Goal: Information Seeking & Learning: Find specific fact

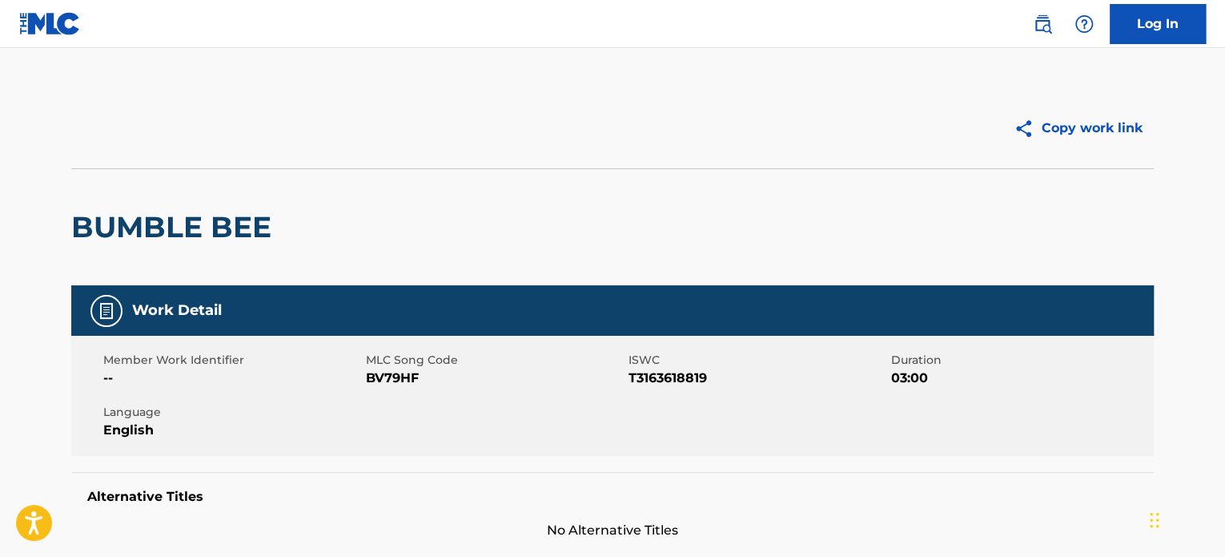
click at [1042, 22] on img at bounding box center [1042, 23] width 19 height 19
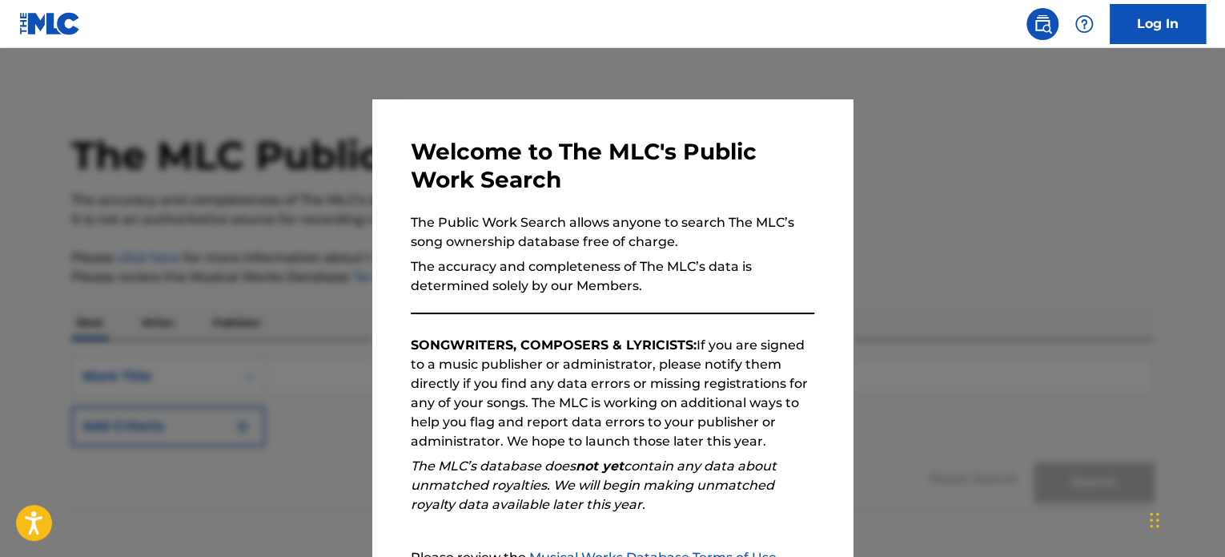
click at [811, 115] on div "Welcome to The MLC's Public Work Search The Public Work Search allows anyone to…" at bounding box center [612, 416] width 481 height 634
click at [907, 107] on div at bounding box center [612, 326] width 1225 height 557
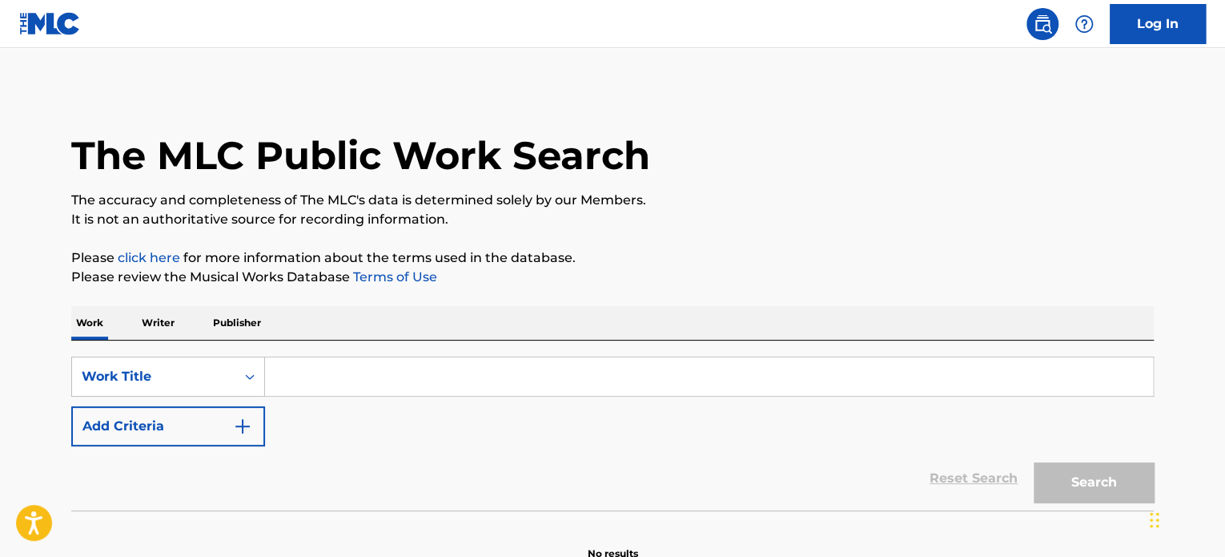
paste input "El Club"
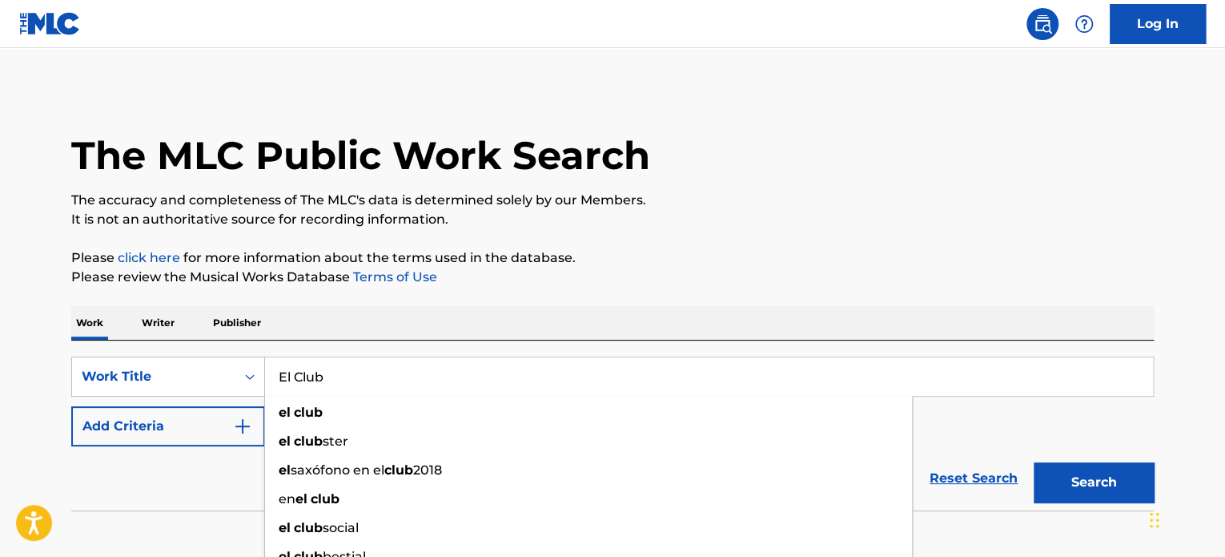
type input "El Club"
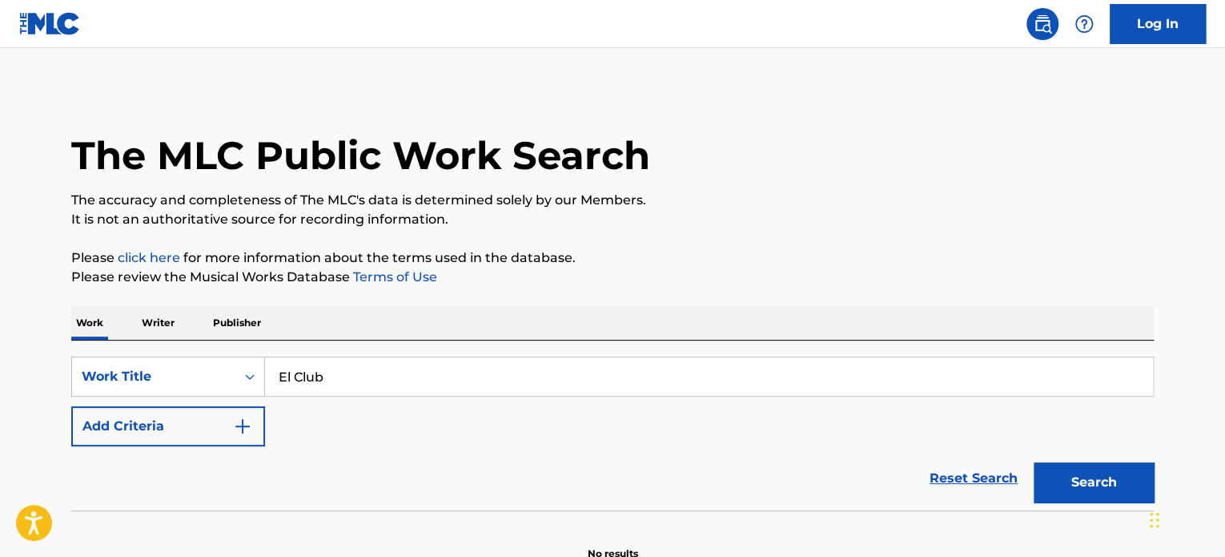
click at [174, 425] on button "Add Criteria" at bounding box center [168, 426] width 194 height 40
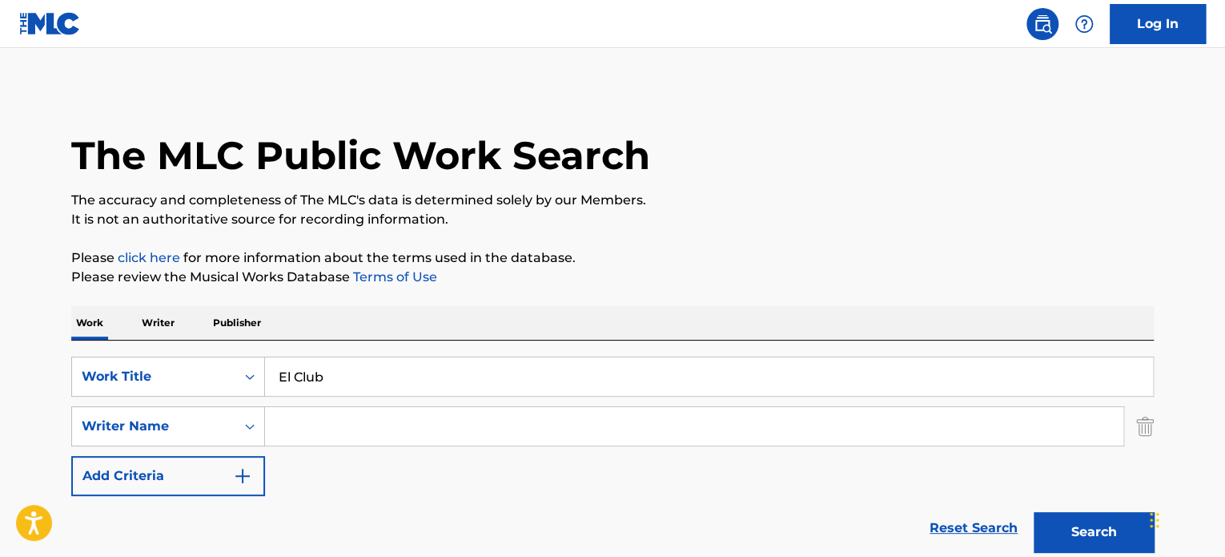
click at [300, 422] on input "Search Form" at bounding box center [694, 426] width 859 height 38
paste input "Barranco Alvaro"
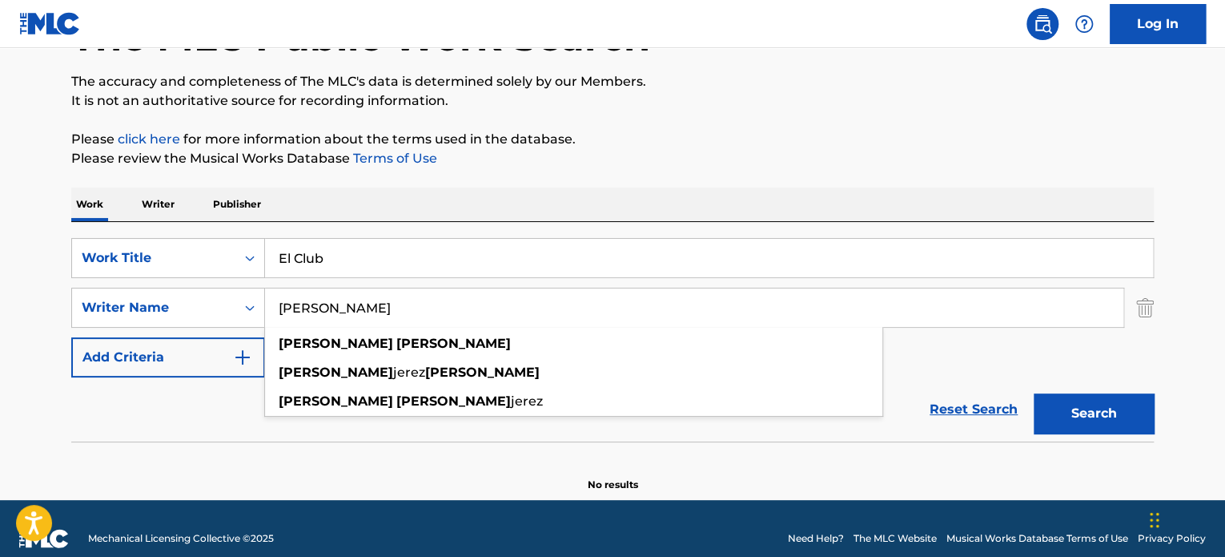
scroll to position [138, 0]
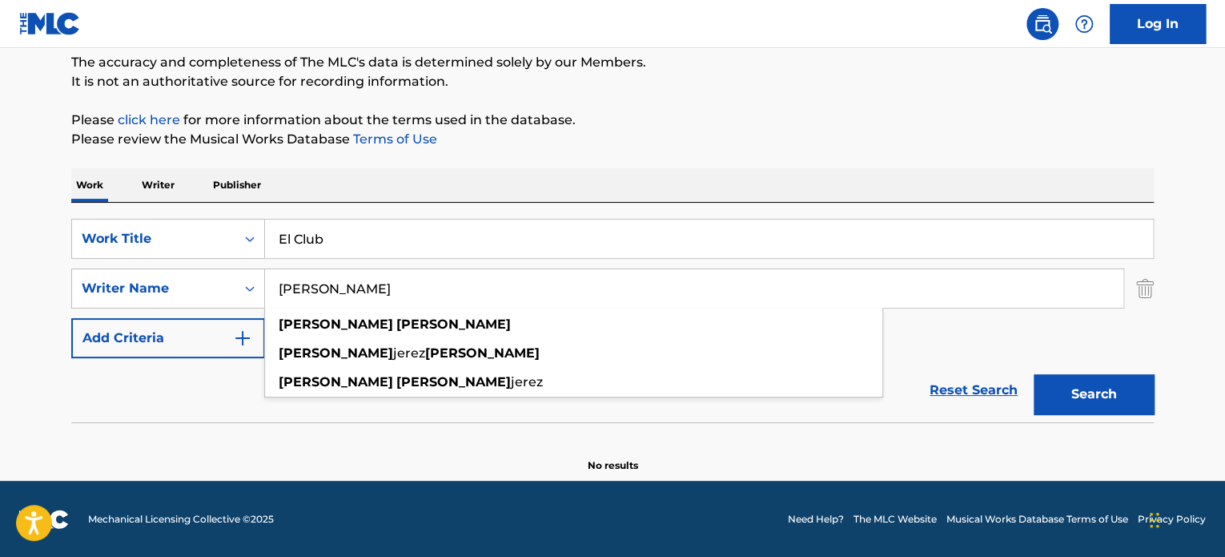
type input "Barranco Alvaro"
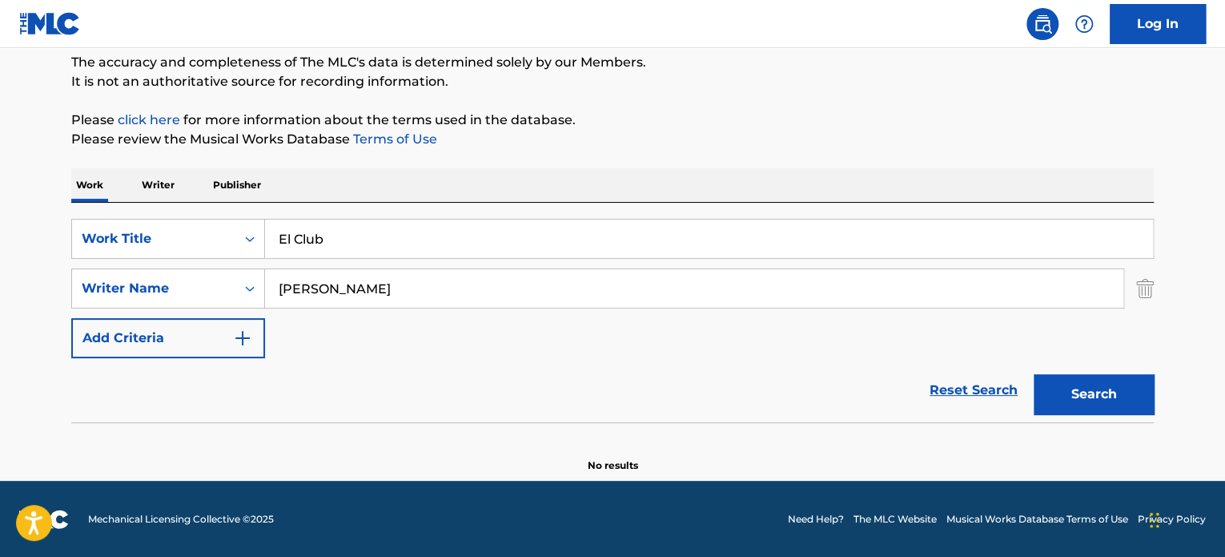
click at [1081, 393] on button "Search" at bounding box center [1094, 394] width 120 height 40
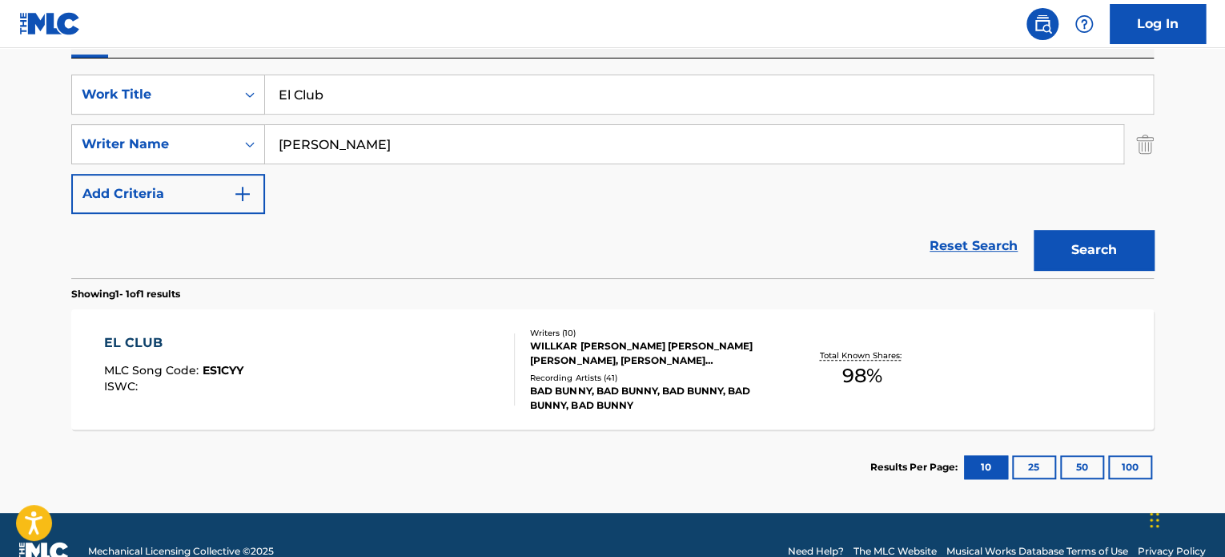
scroll to position [298, 0]
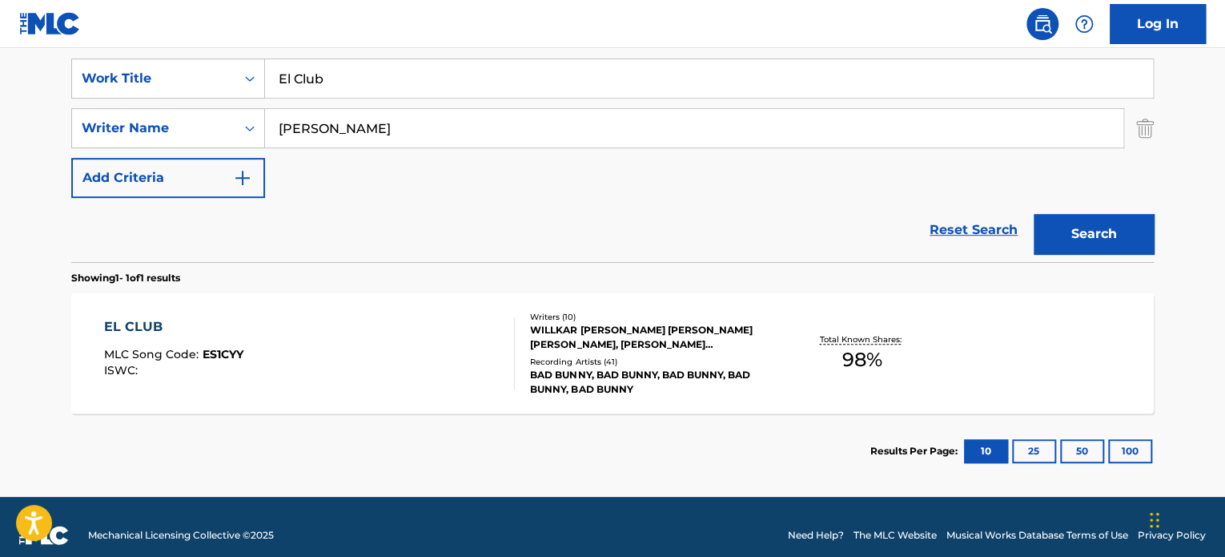
click at [407, 341] on div "EL CLUB MLC Song Code : ES1CYY ISWC :" at bounding box center [310, 353] width 412 height 72
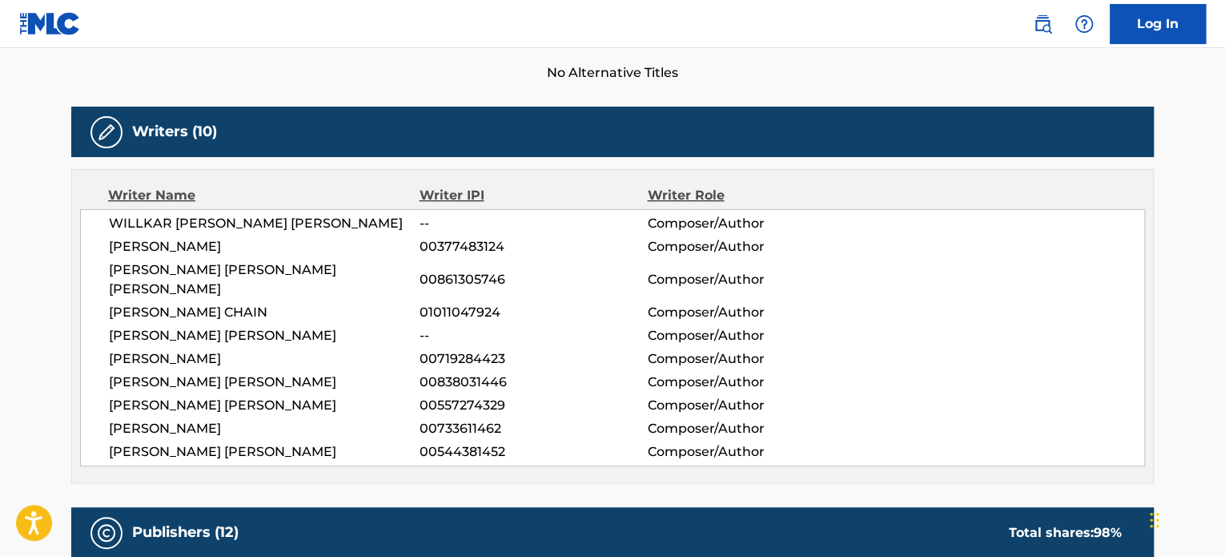
scroll to position [481, 0]
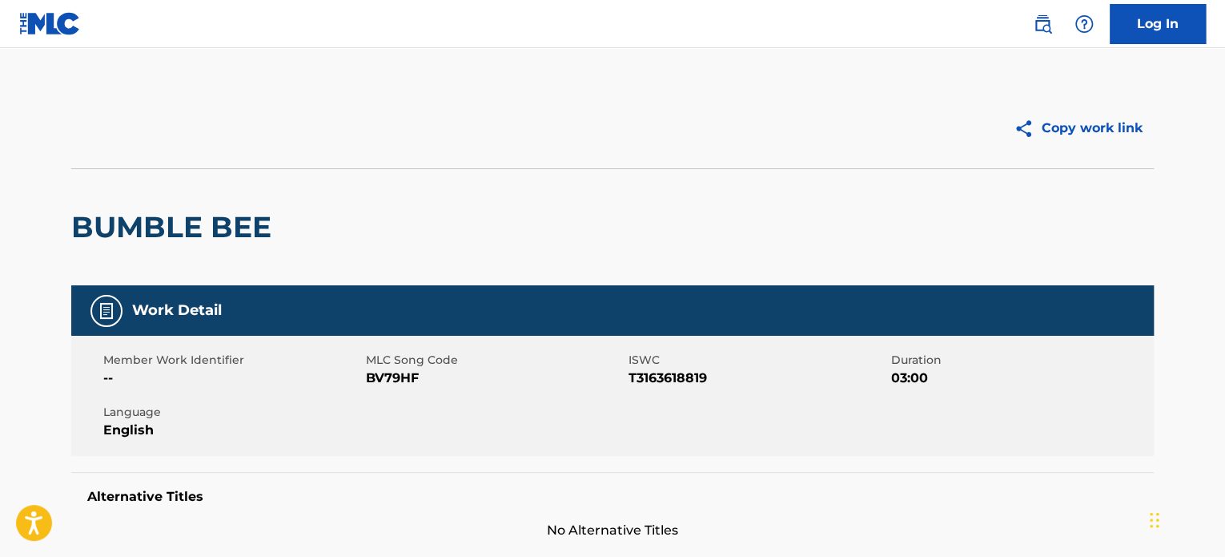
click at [1048, 25] on img at bounding box center [1042, 23] width 19 height 19
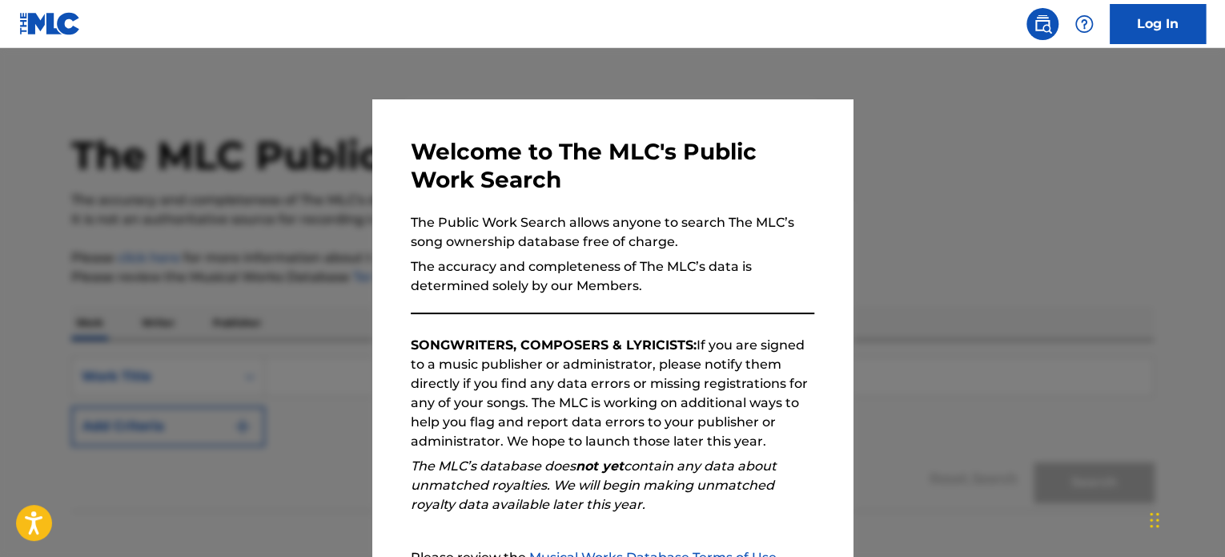
click at [1009, 133] on div at bounding box center [612, 326] width 1225 height 557
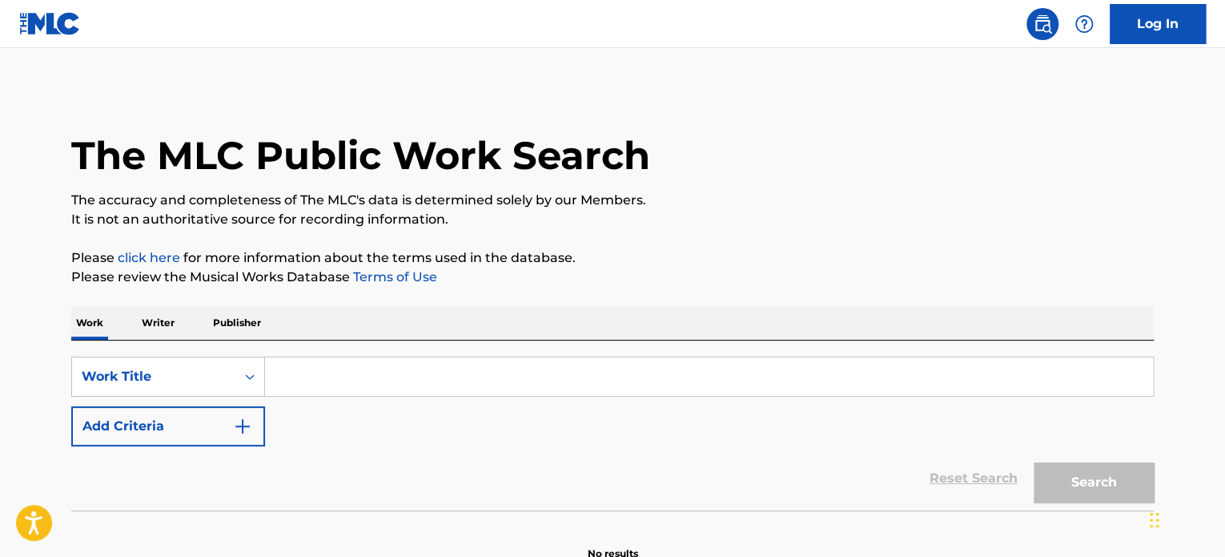
click at [350, 377] on input "Search Form" at bounding box center [709, 376] width 888 height 38
paste input "SODA POP"
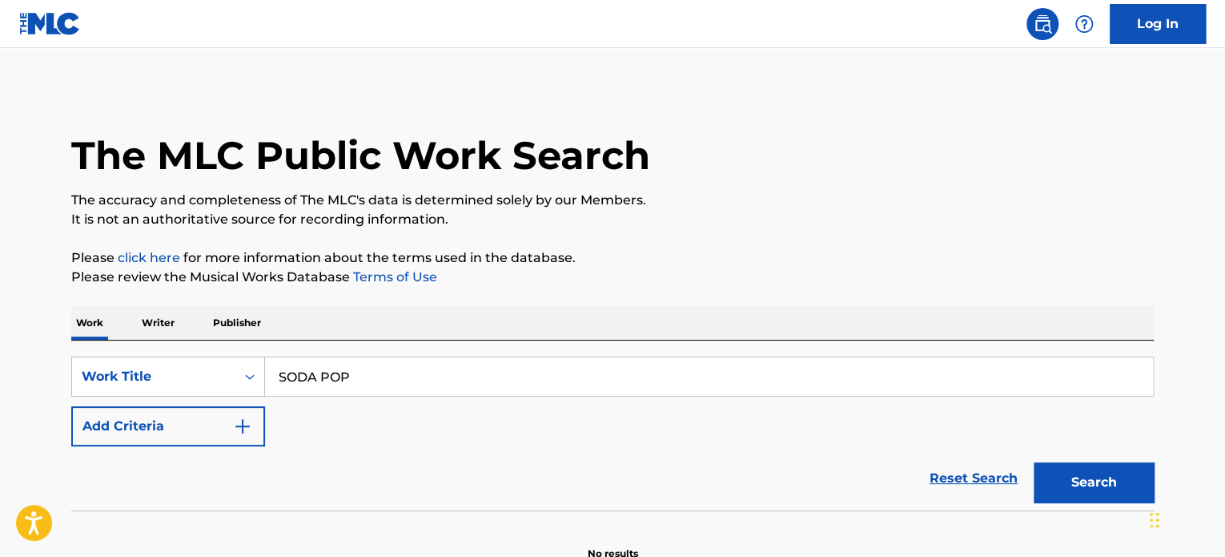
type input "SODA POP"
click at [170, 428] on button "Add Criteria" at bounding box center [168, 426] width 194 height 40
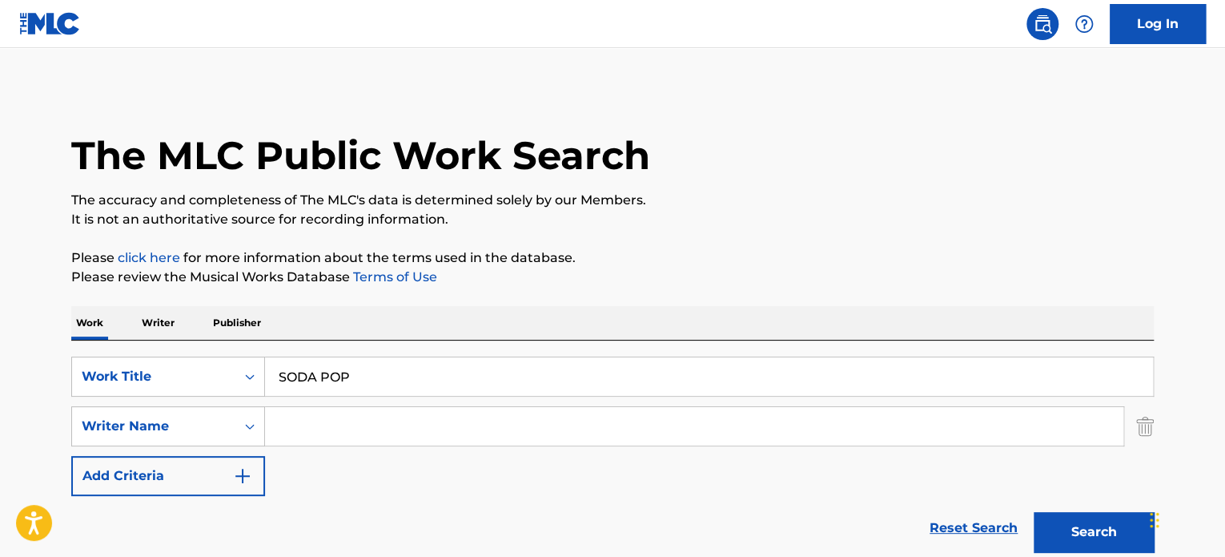
click at [434, 428] on input "Search Form" at bounding box center [694, 426] width 859 height 38
paste input "Dominsuk"
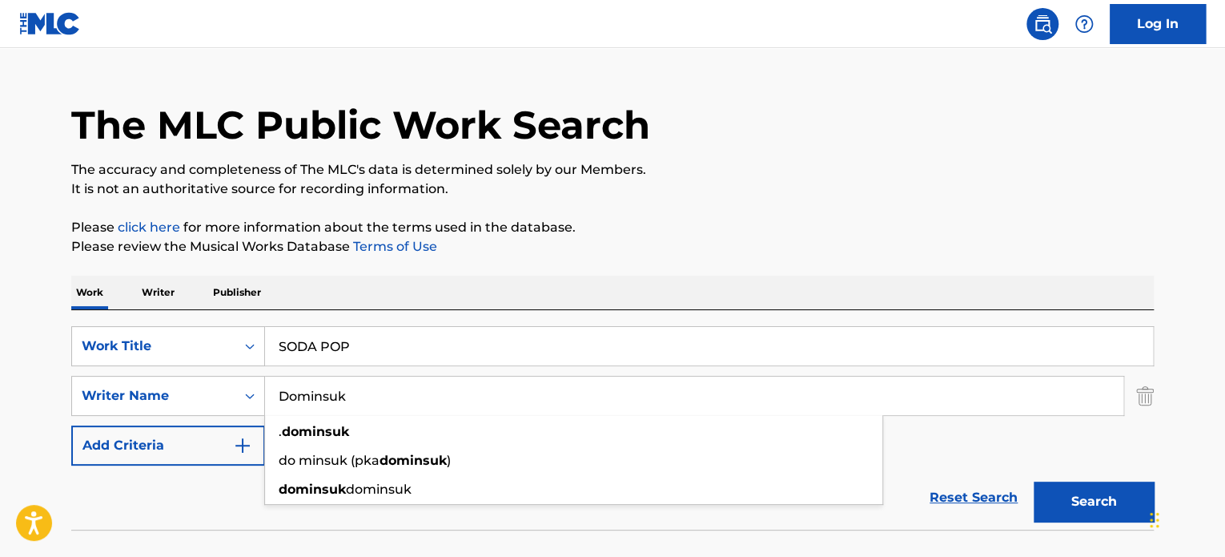
scroll to position [80, 0]
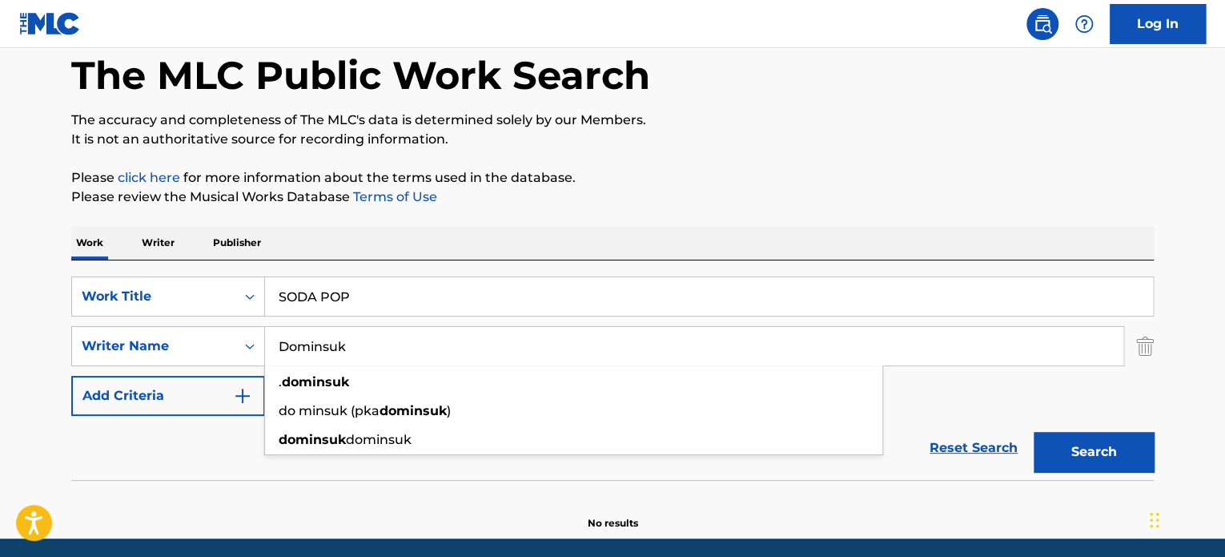
type input "Dominsuk"
click at [1101, 441] on button "Search" at bounding box center [1094, 452] width 120 height 40
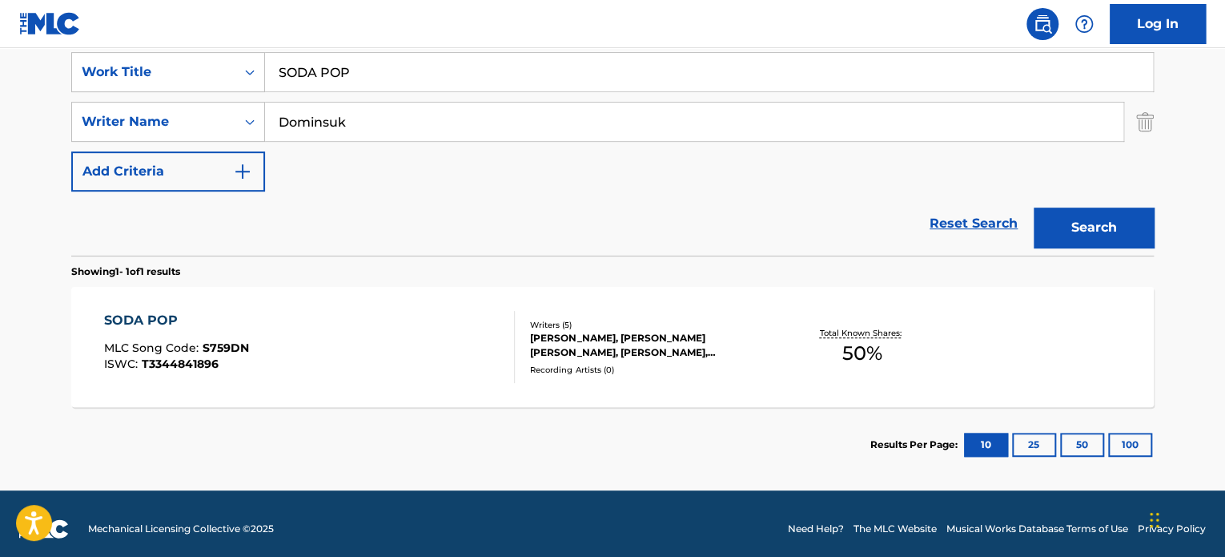
scroll to position [314, 0]
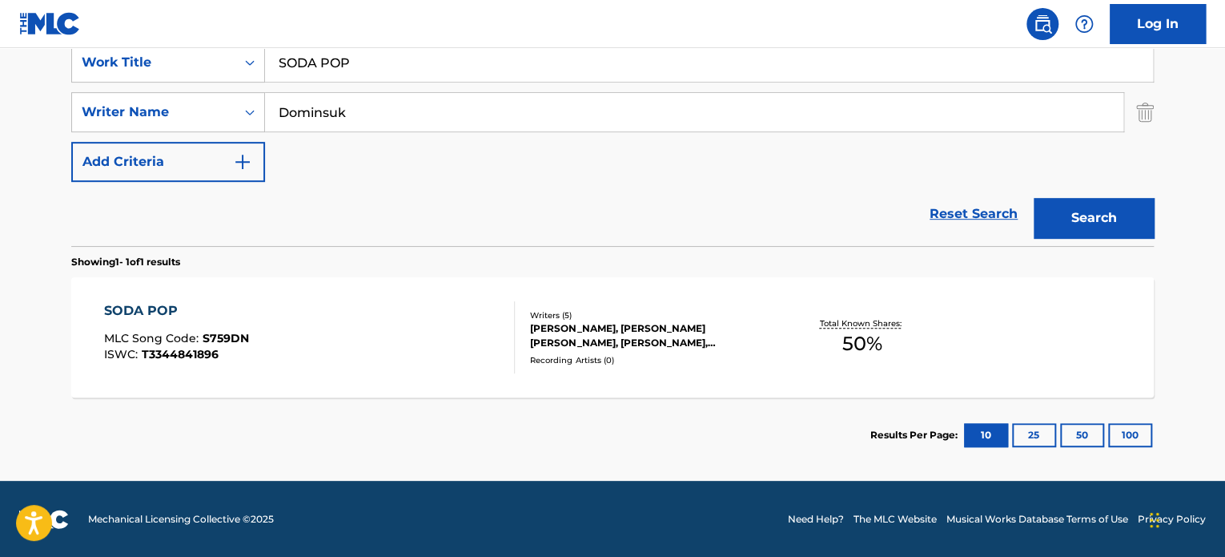
click at [336, 333] on div "SODA POP MLC Song Code : S759DN ISWC : T3344841896" at bounding box center [310, 337] width 412 height 72
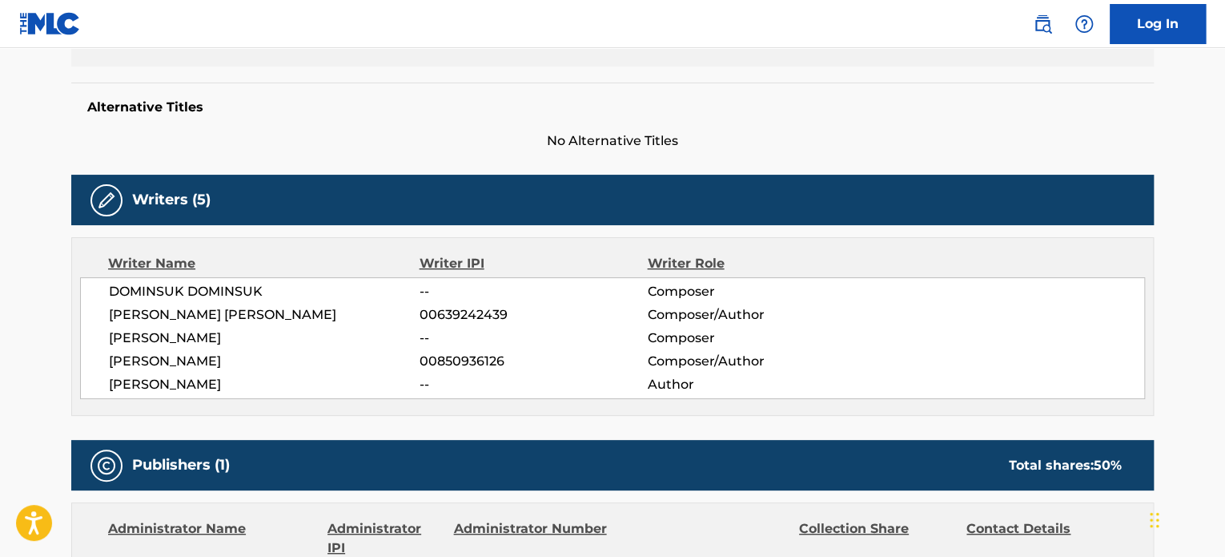
scroll to position [400, 0]
